Goal: Information Seeking & Learning: Learn about a topic

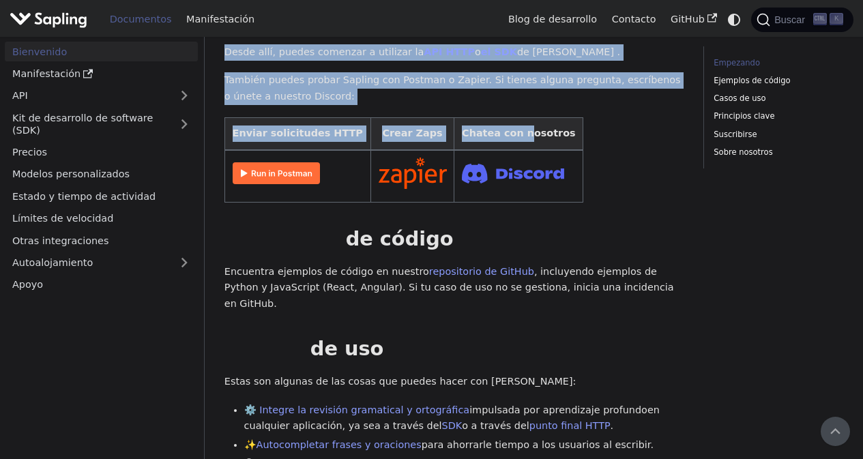
scroll to position [246, 0]
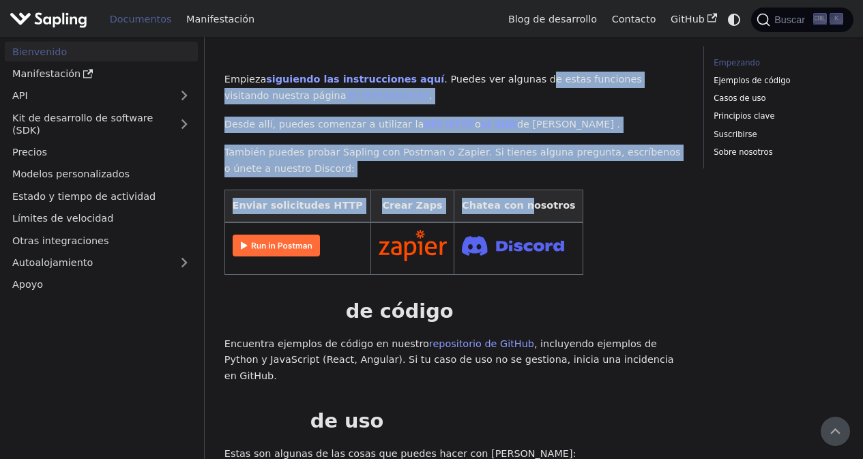
click at [293, 235] on img at bounding box center [276, 246] width 87 height 22
